Goal: Information Seeking & Learning: Learn about a topic

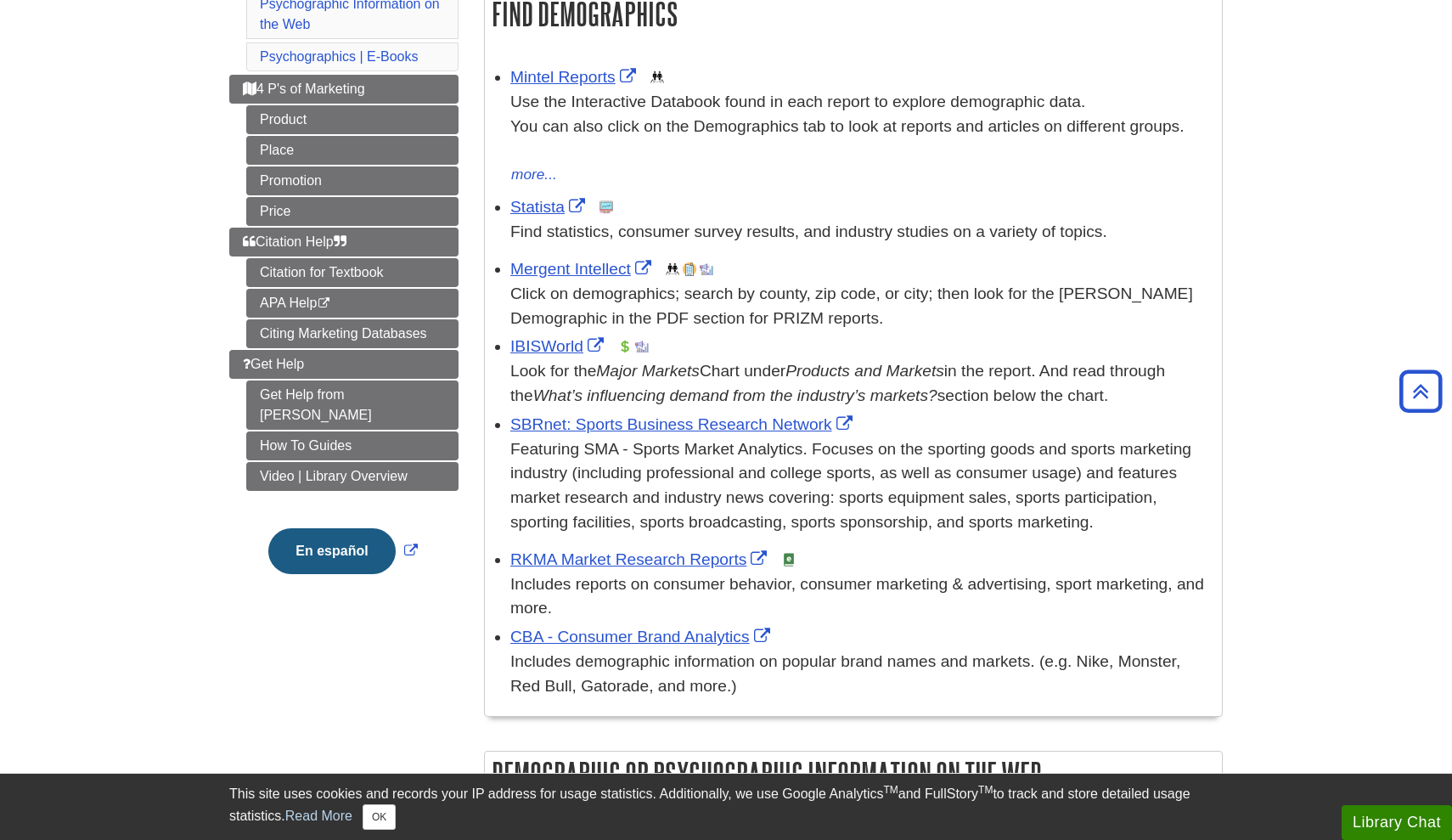
scroll to position [306, 0]
click at [412, 289] on link "APA Help This link opens in a new window" at bounding box center [352, 304] width 213 height 29
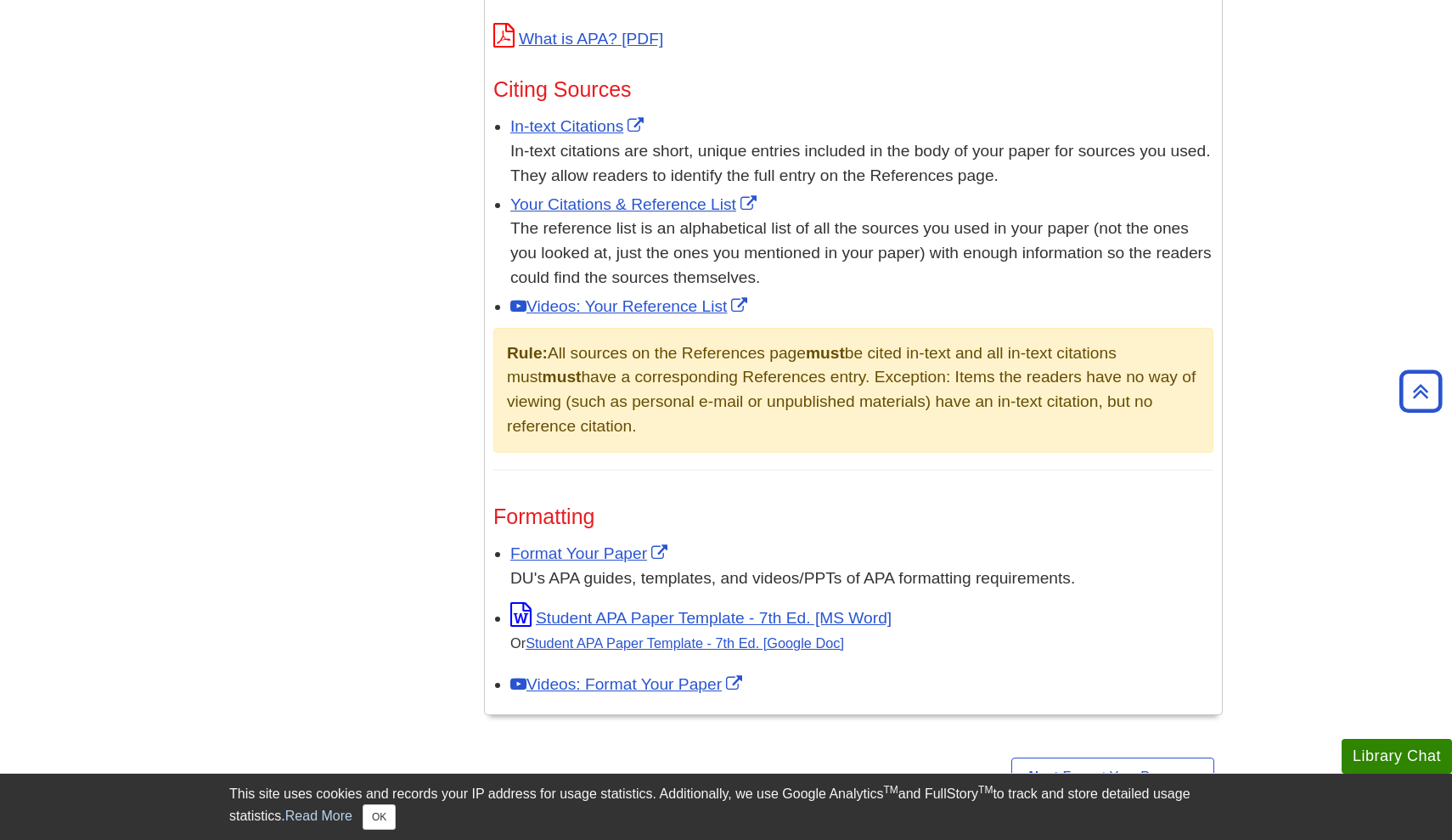
scroll to position [960, 0]
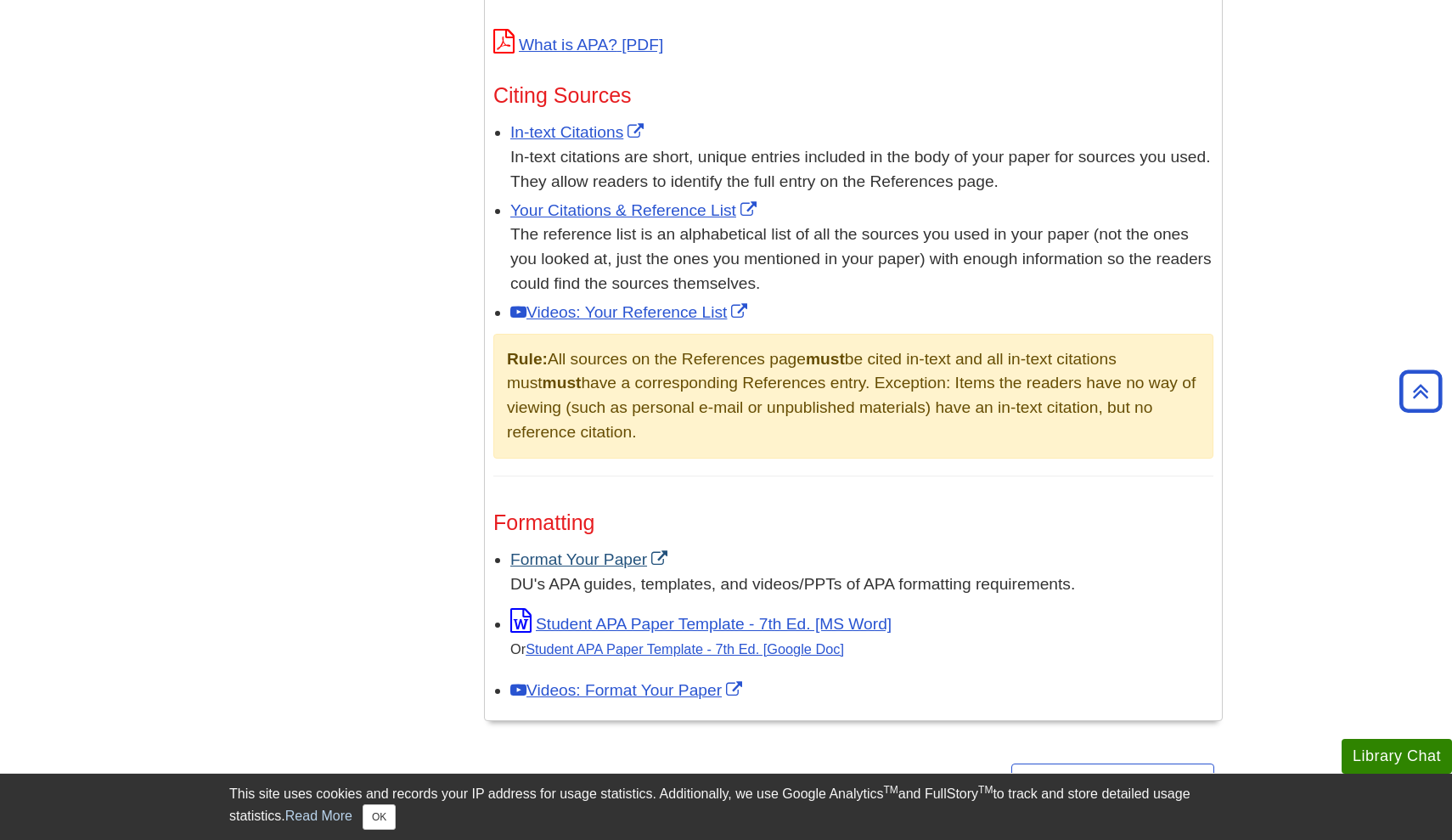
click at [604, 554] on link "Format Your Paper" at bounding box center [591, 558] width 161 height 18
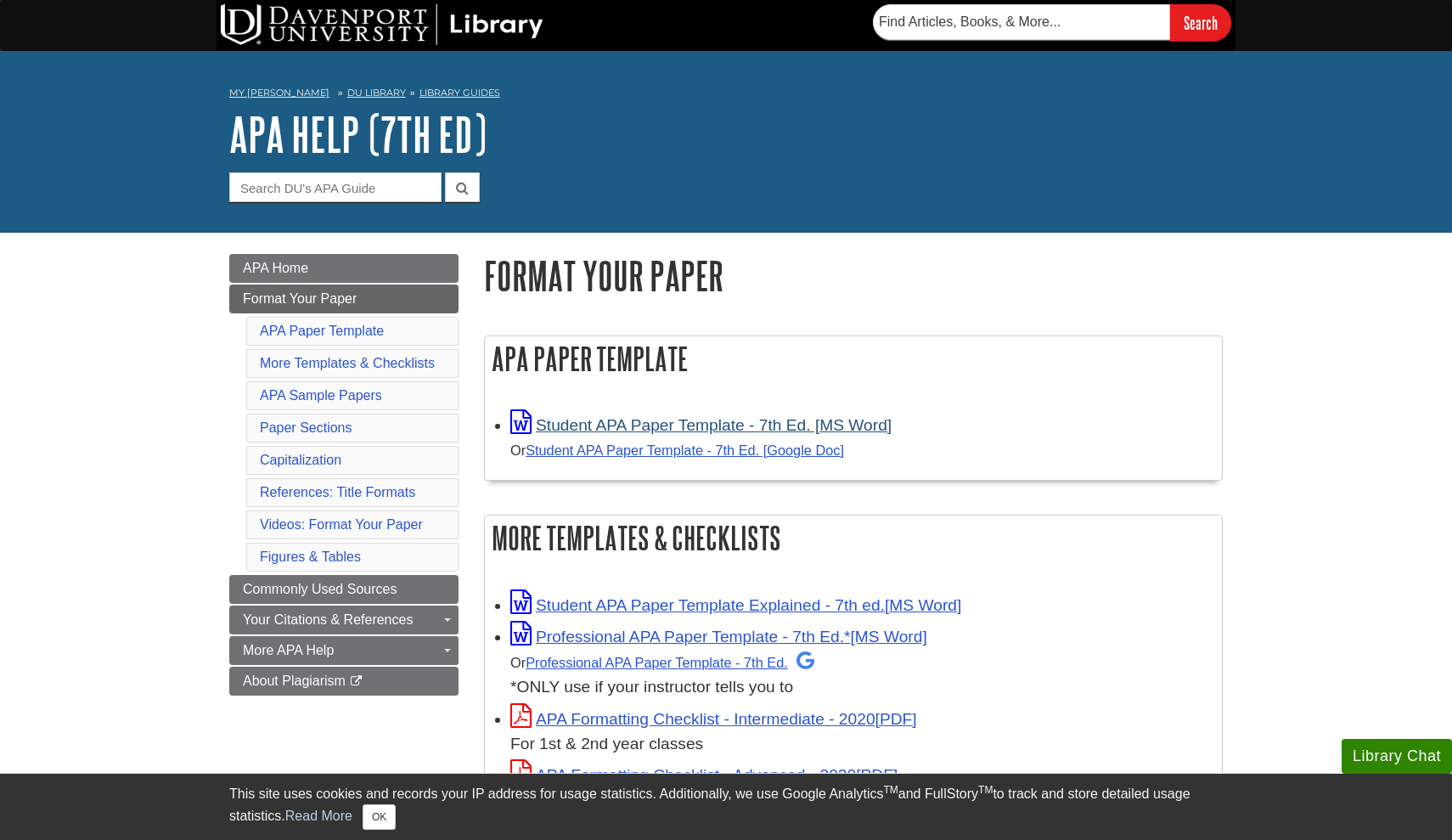
click at [647, 422] on link "Student APA Paper Template - 7th Ed. [MS Word]" at bounding box center [701, 424] width 381 height 18
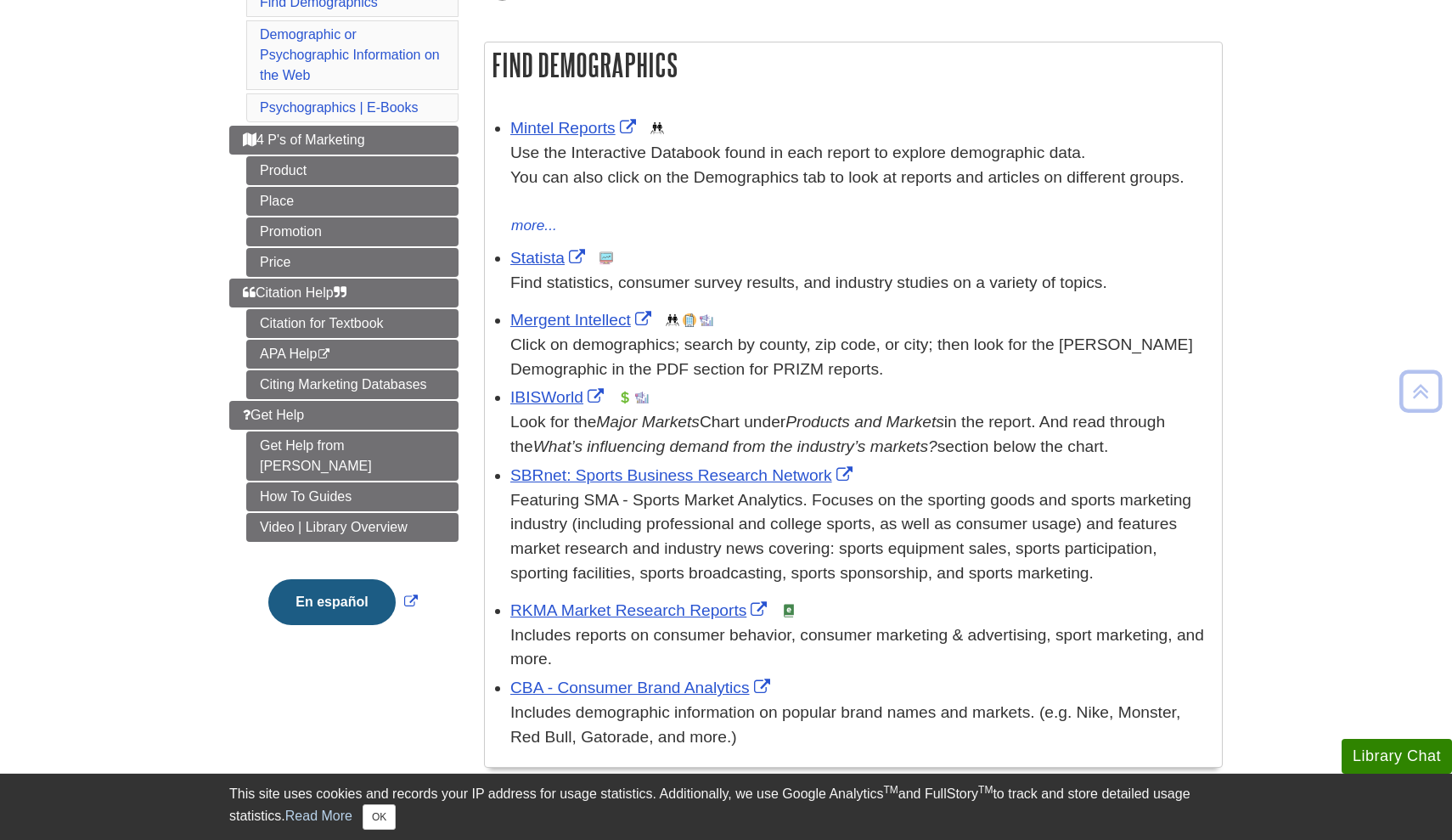
scroll to position [264, 0]
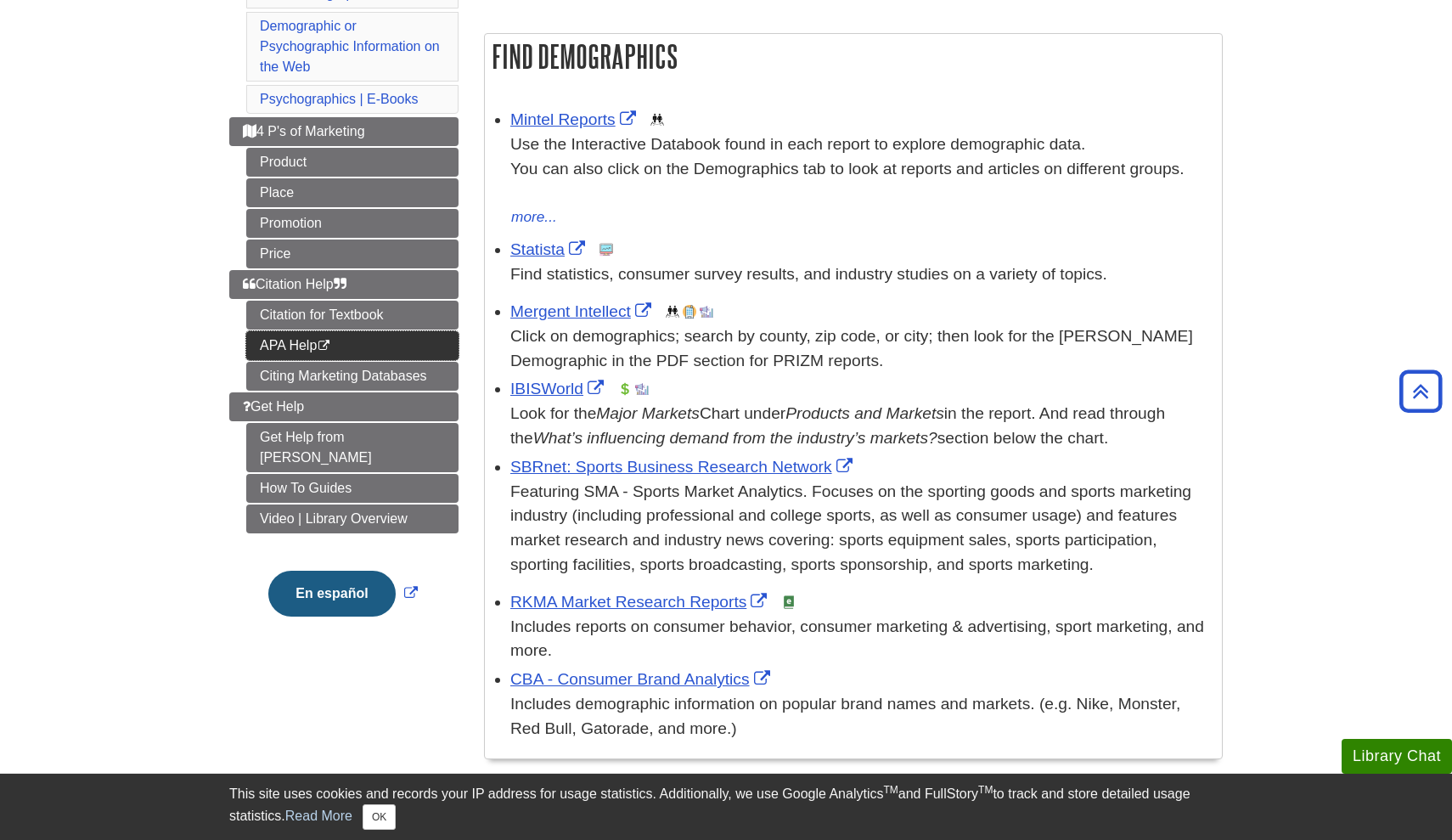
click at [396, 331] on link "APA Help This link opens in a new window" at bounding box center [352, 346] width 213 height 29
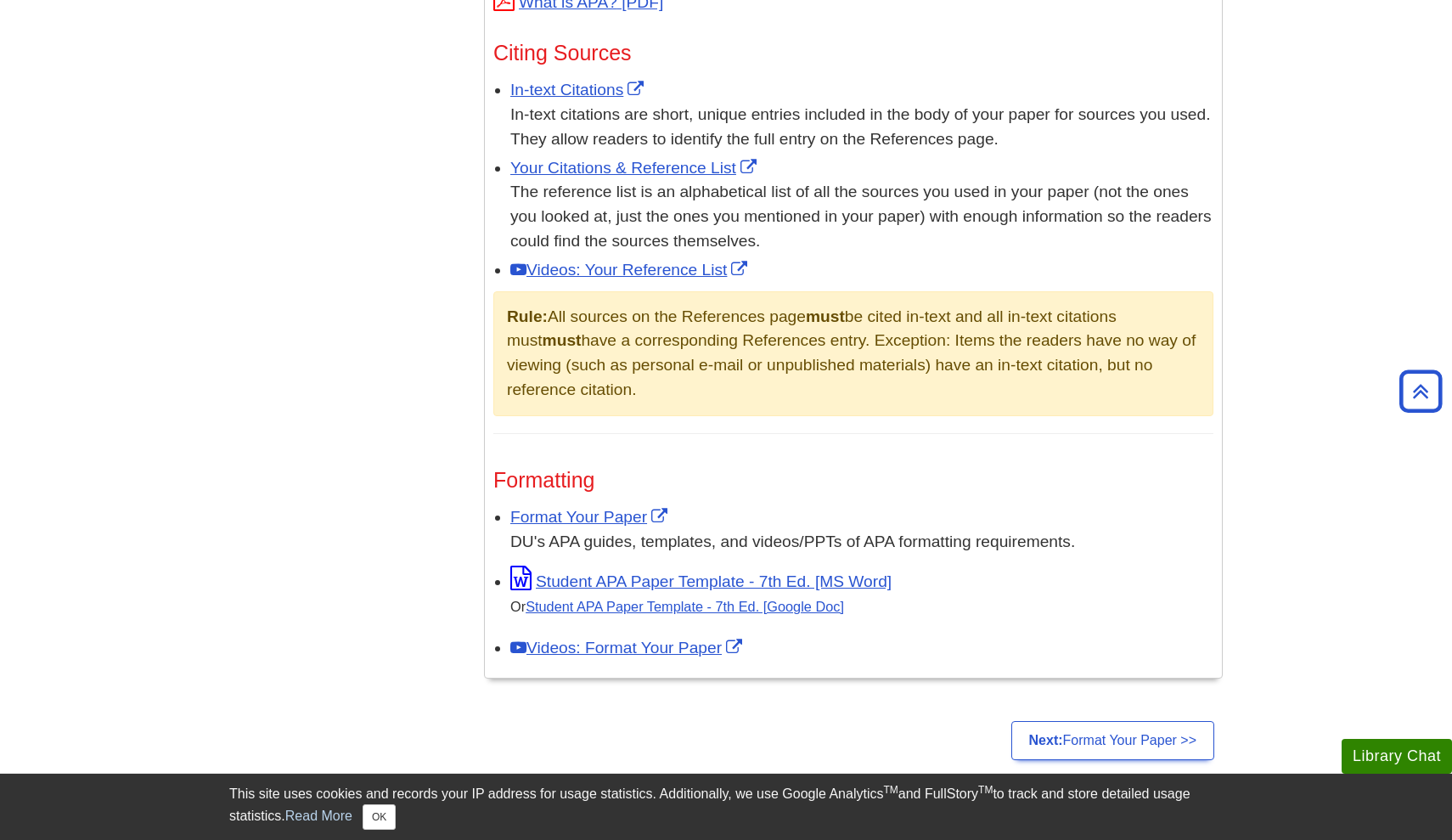
scroll to position [1005, 0]
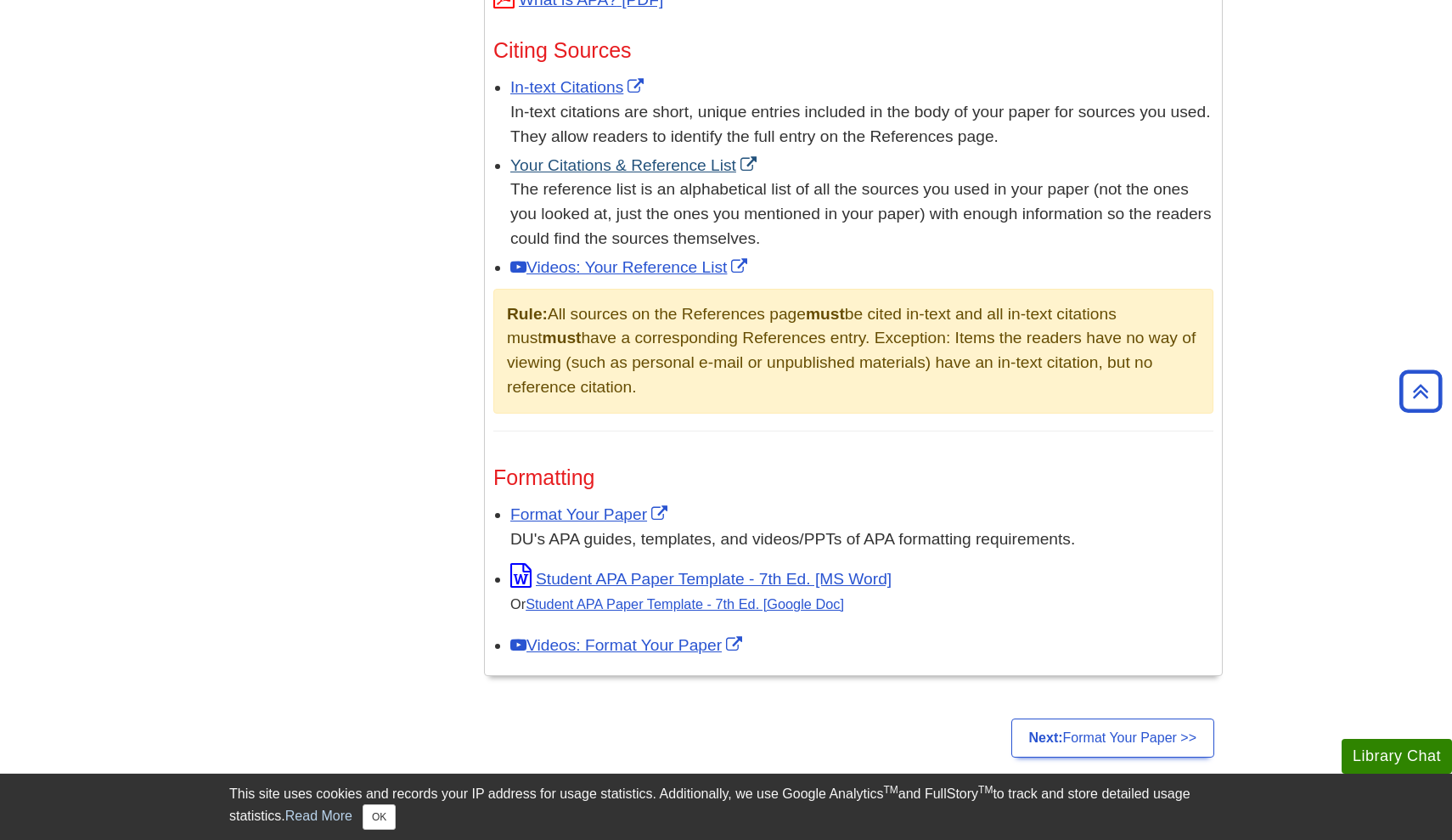
click at [666, 156] on link "Your Citations & Reference List" at bounding box center [635, 165] width 250 height 18
click at [631, 570] on link "Student APA Paper Template - 7th Ed. [MS Word]" at bounding box center [701, 579] width 381 height 18
click at [623, 162] on link "Your Citations & Reference List" at bounding box center [635, 165] width 250 height 18
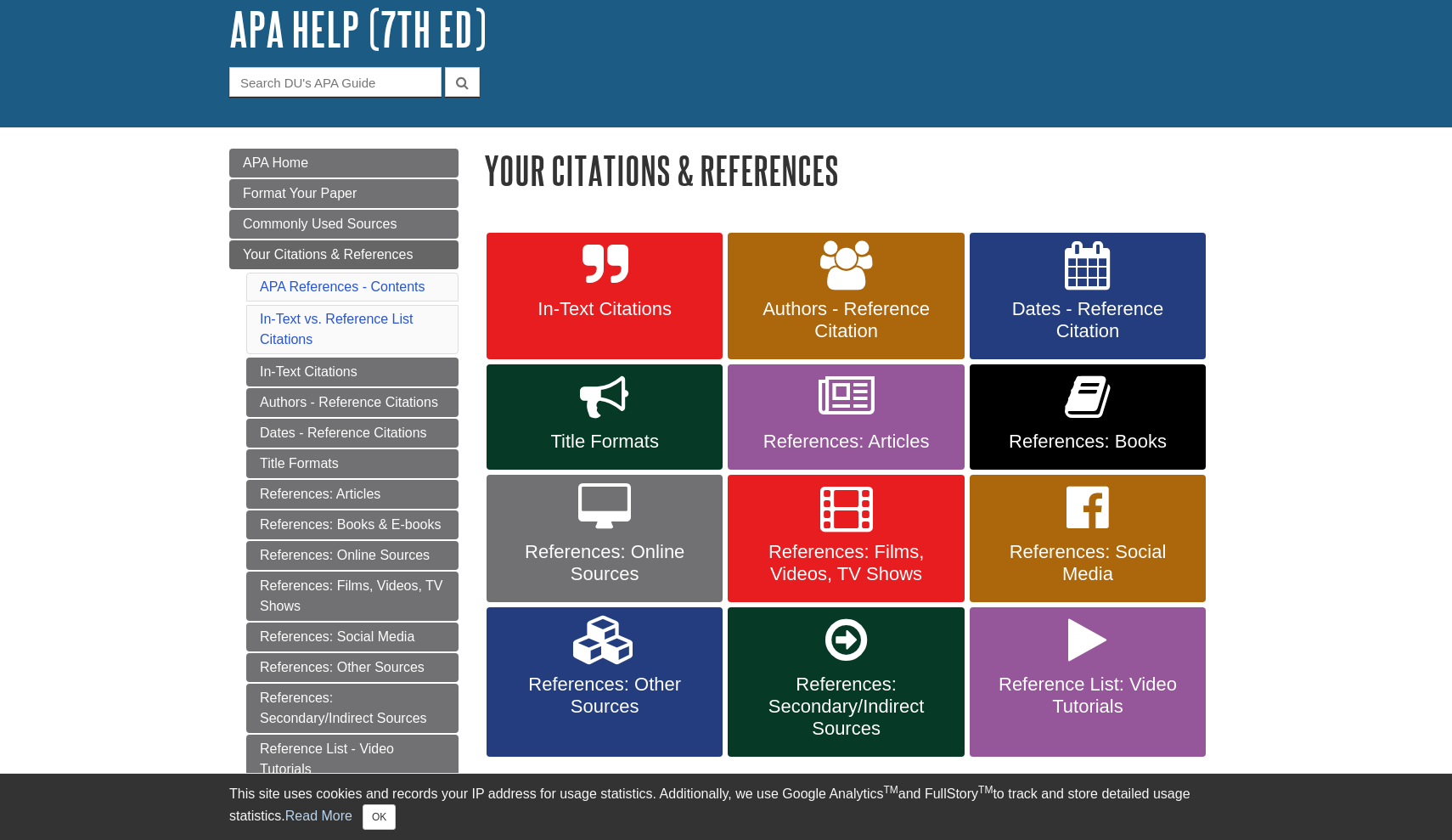
scroll to position [108, 0]
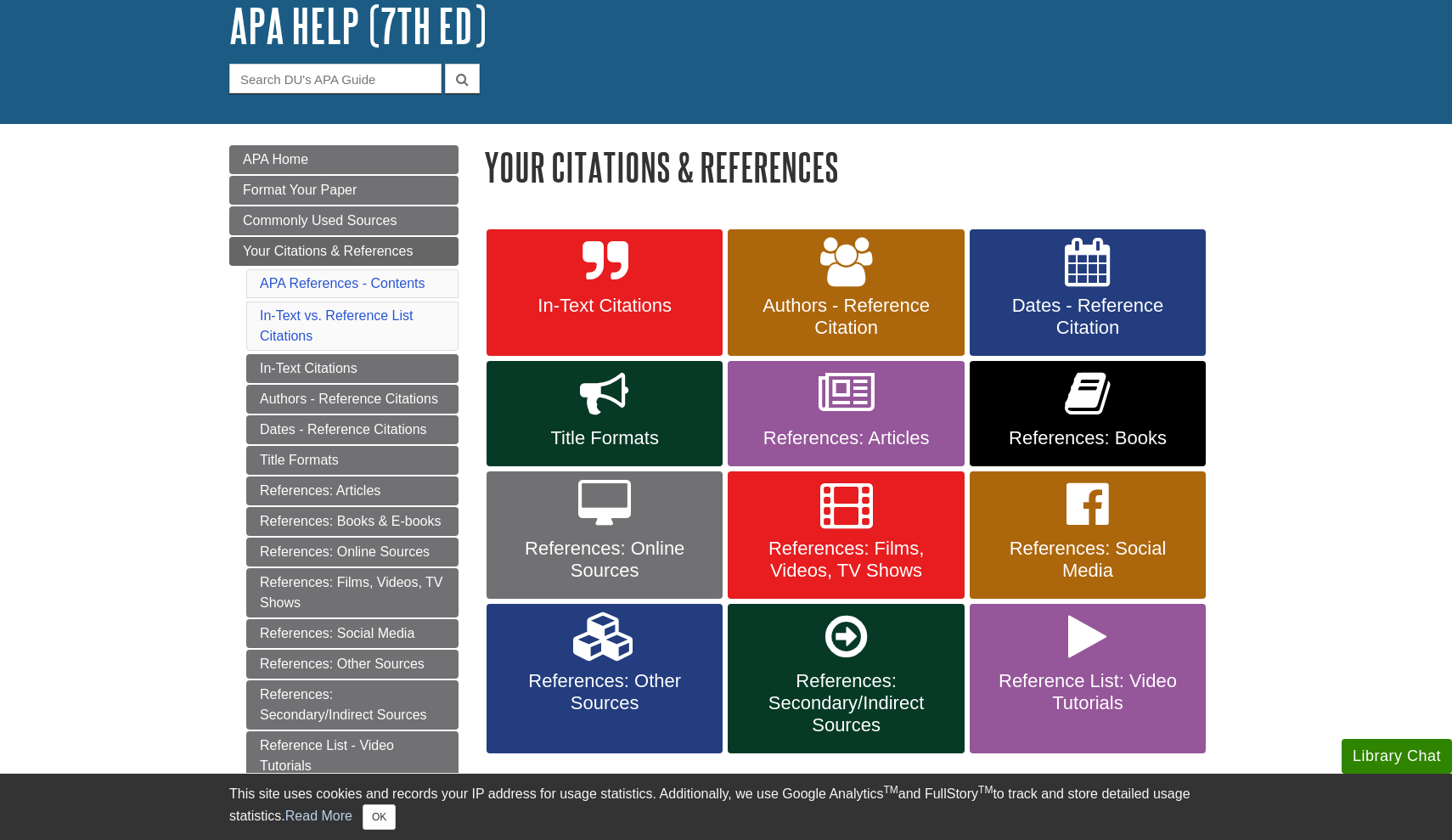
click at [645, 541] on span "References: Online Sources" at bounding box center [604, 559] width 211 height 44
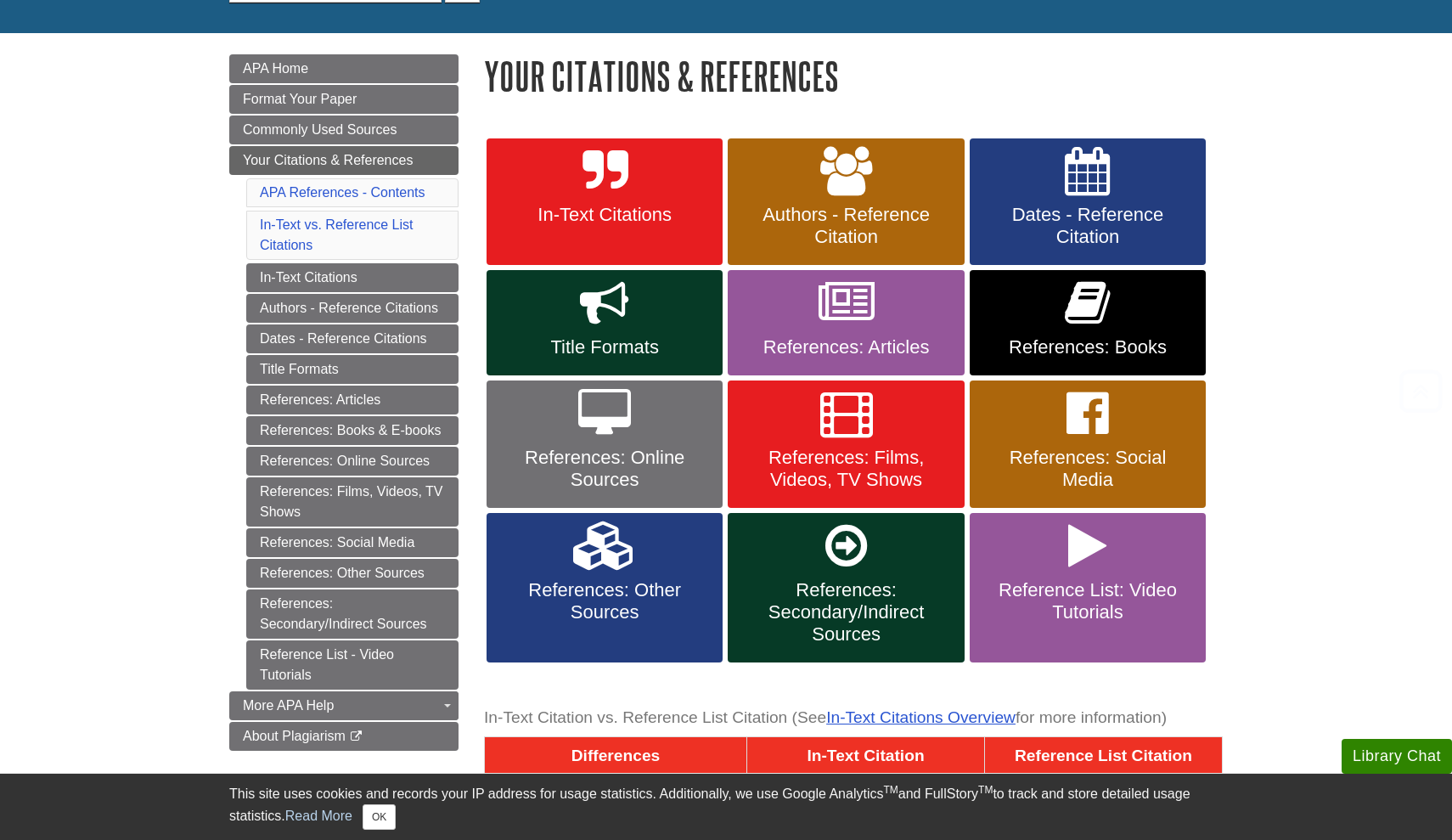
scroll to position [201, 0]
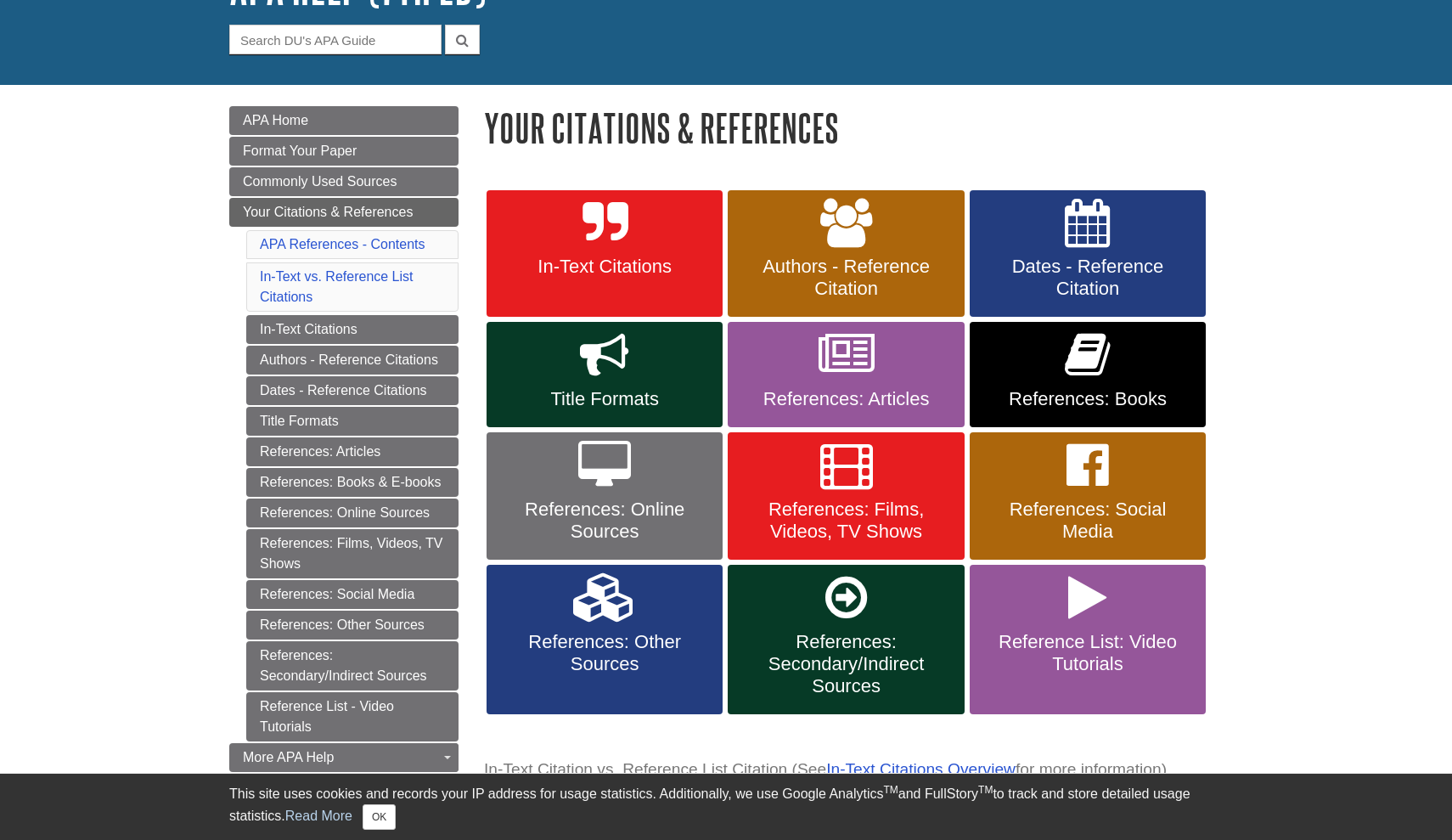
scroll to position [167, 0]
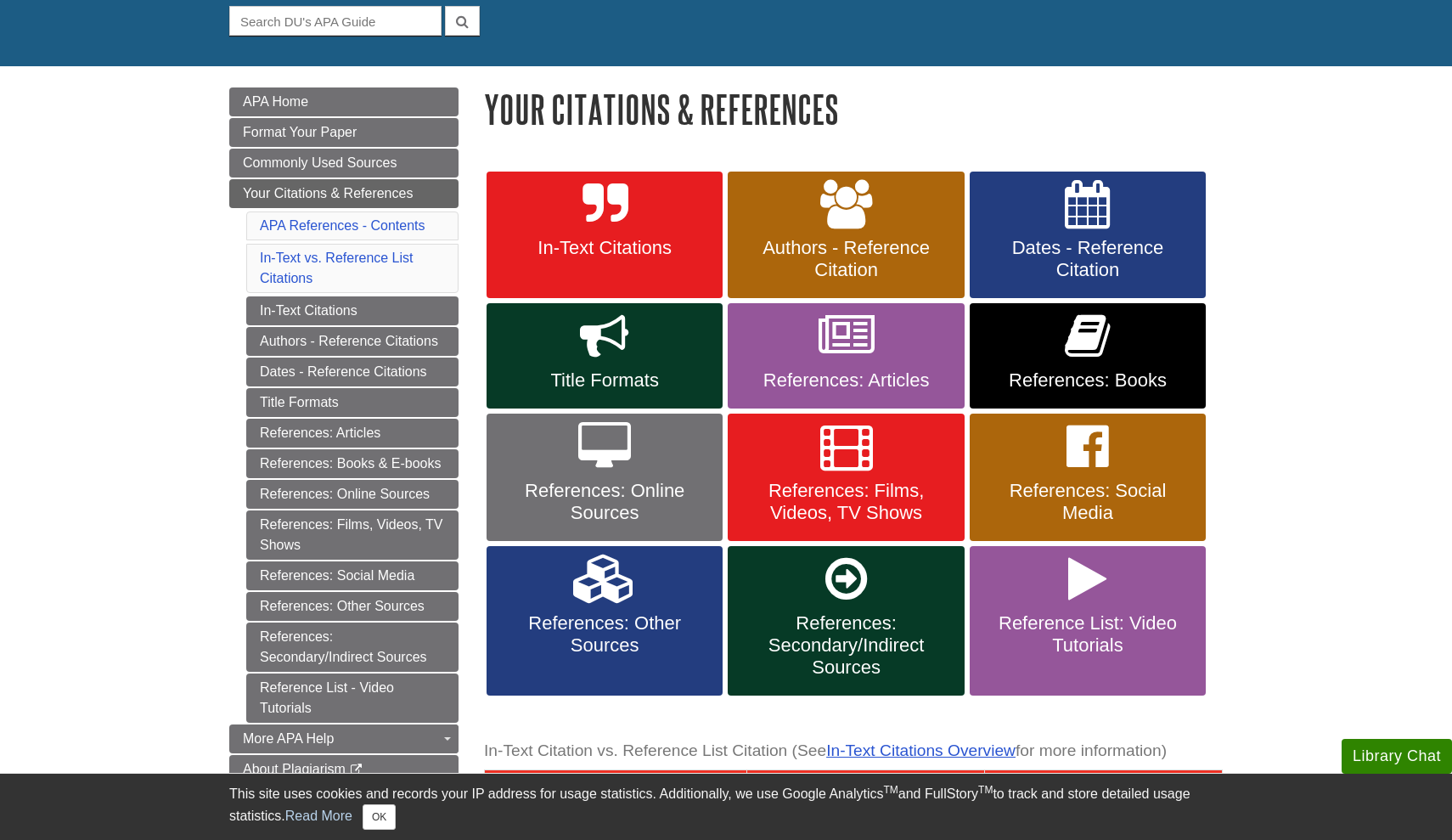
click at [655, 448] on link "References: Online Sources" at bounding box center [604, 477] width 236 height 127
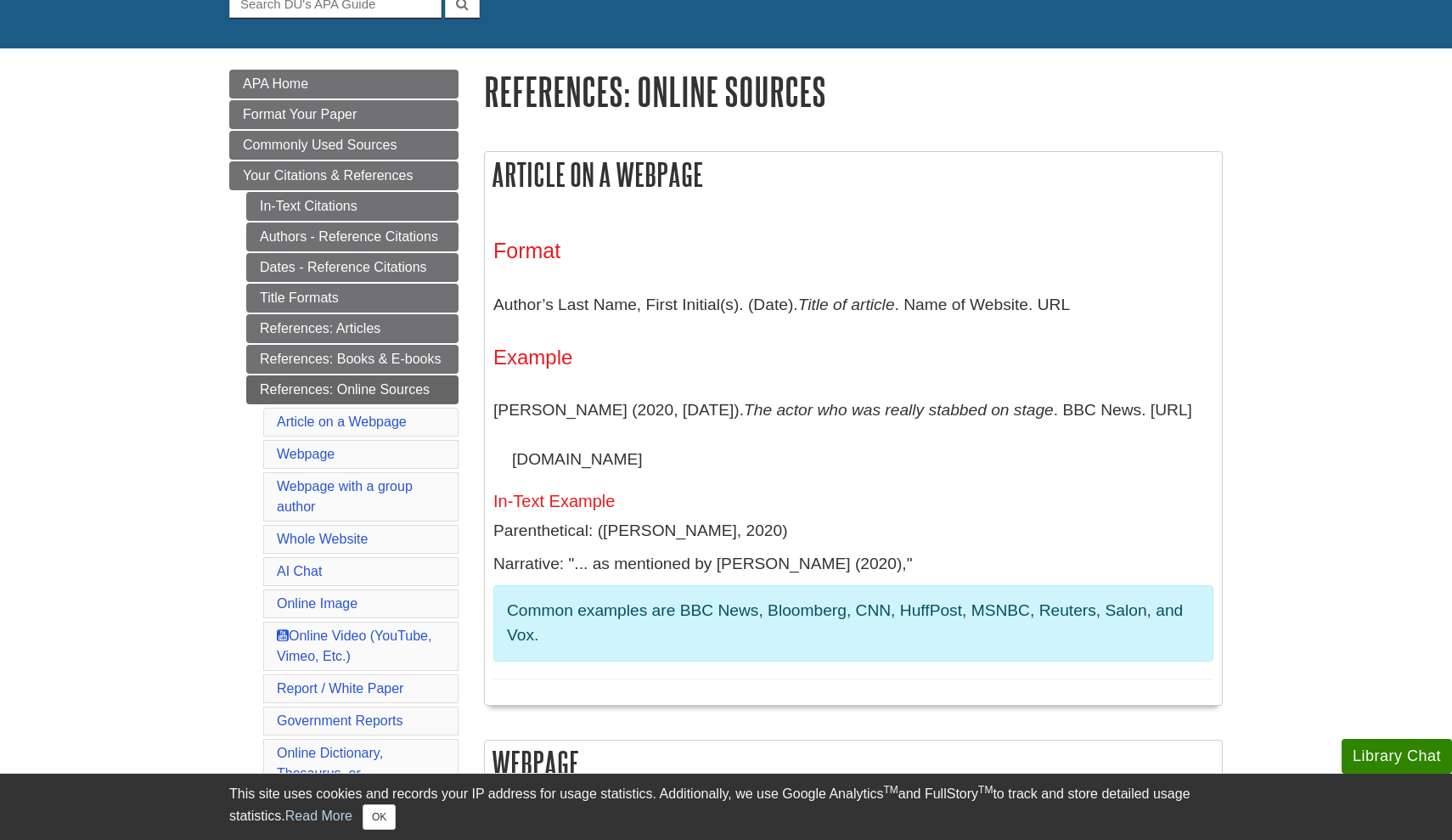
scroll to position [185, 0]
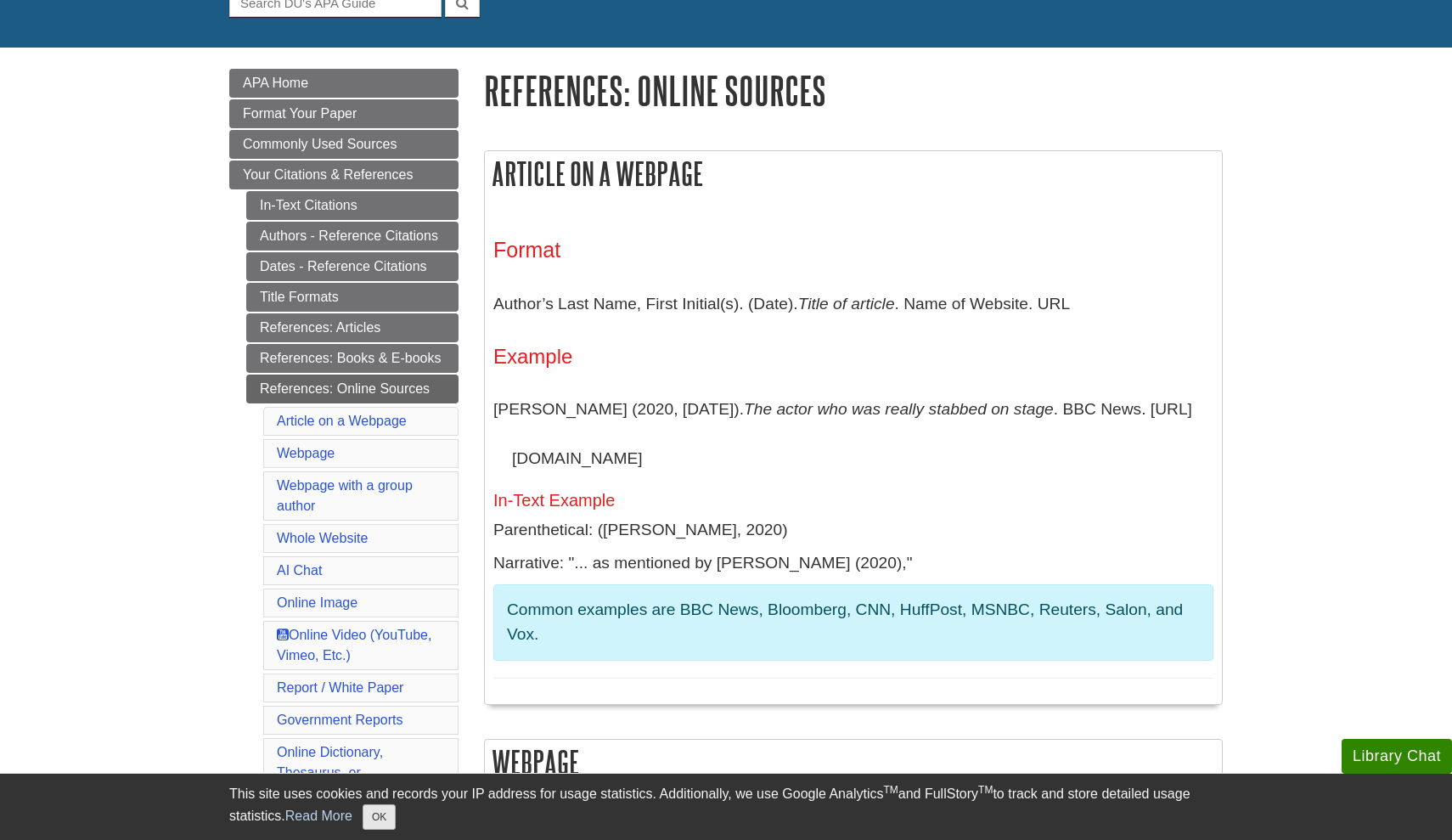
click at [386, 811] on button "OK" at bounding box center [378, 816] width 34 height 26
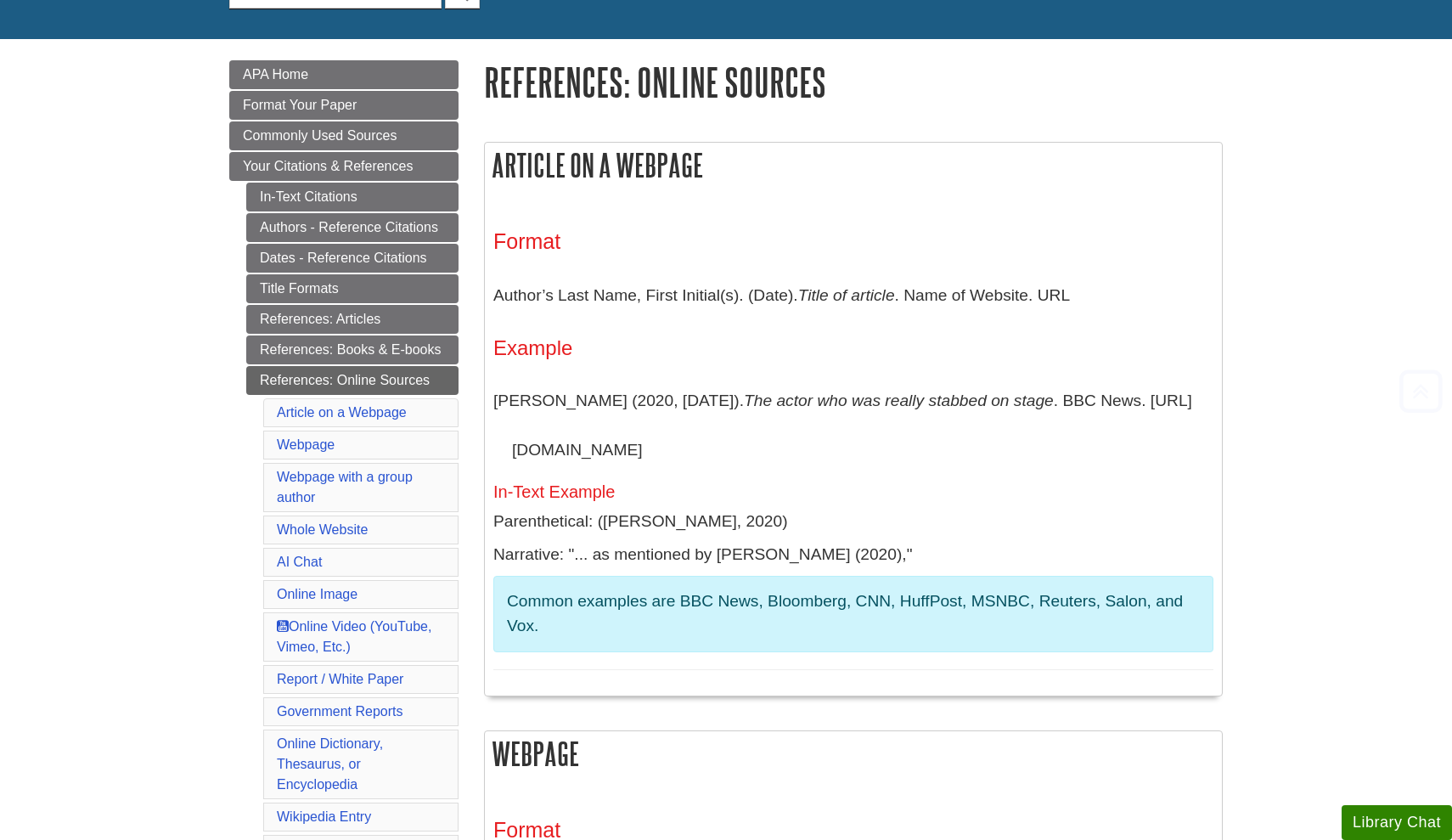
scroll to position [198, 0]
